Goal: Task Accomplishment & Management: Use online tool/utility

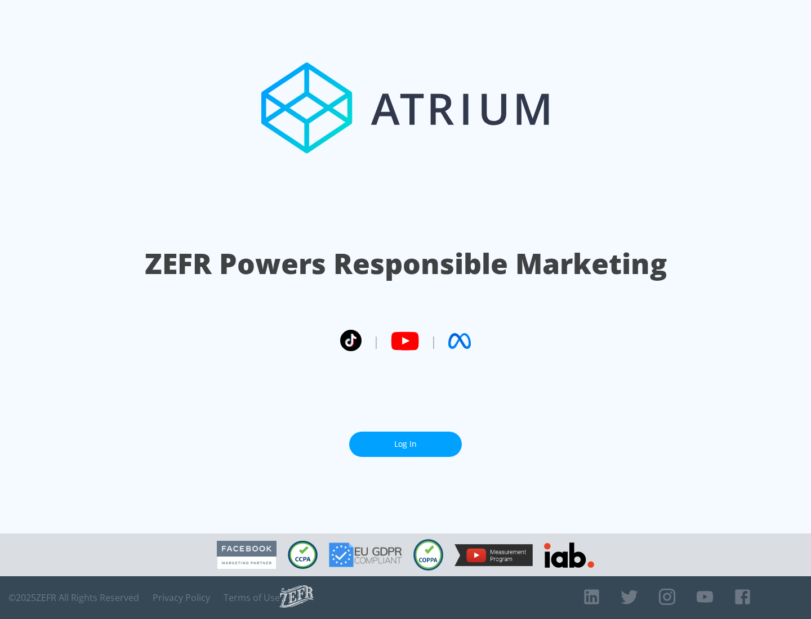
click at [405, 444] on link "Log In" at bounding box center [405, 444] width 113 height 25
